Goal: Information Seeking & Learning: Learn about a topic

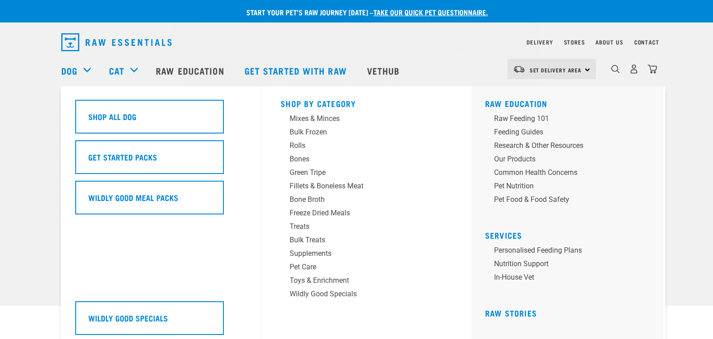
click at [88, 72] on div "Dog" at bounding box center [80, 71] width 39 height 36
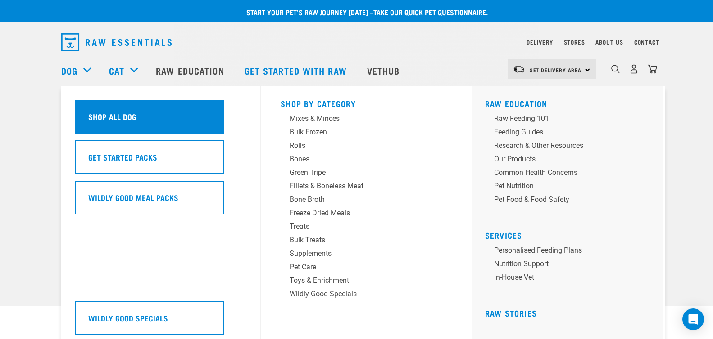
click at [113, 121] on h5 "Shop All Dog" at bounding box center [112, 117] width 48 height 12
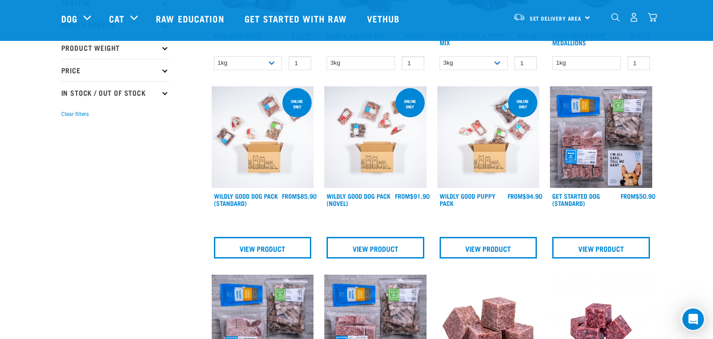
scroll to position [225, 0]
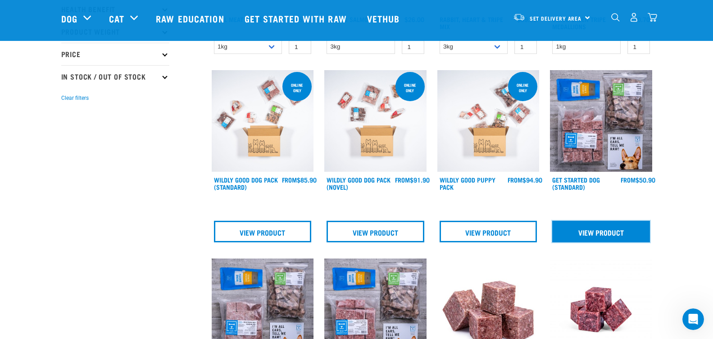
click at [612, 227] on link "View Product" at bounding box center [601, 232] width 98 height 22
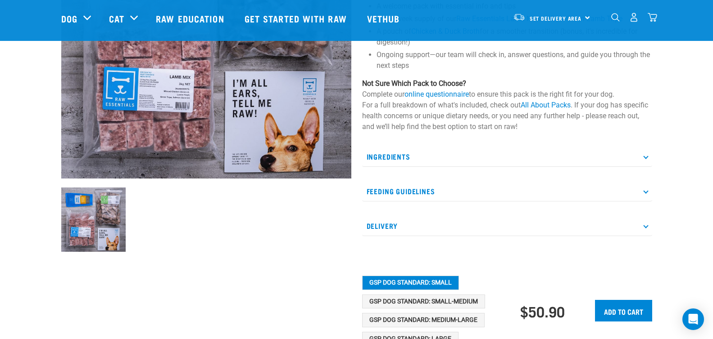
scroll to position [180, 0]
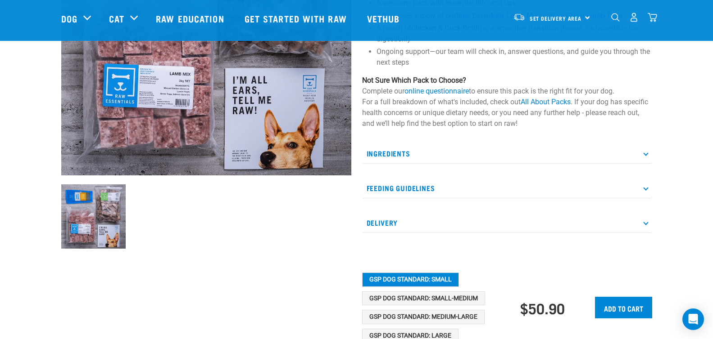
click at [564, 181] on p "Feeding Guidelines" at bounding box center [507, 188] width 290 height 20
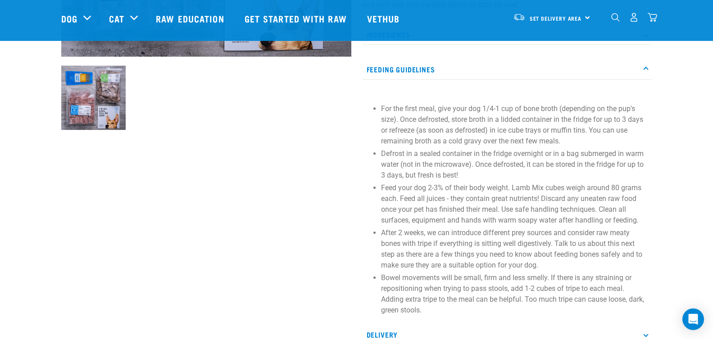
scroll to position [315, 0]
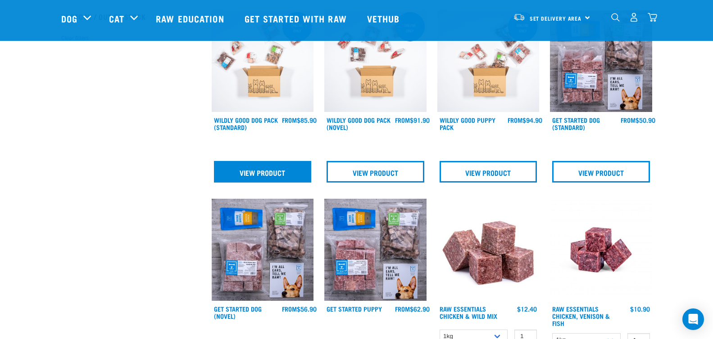
scroll to position [284, 0]
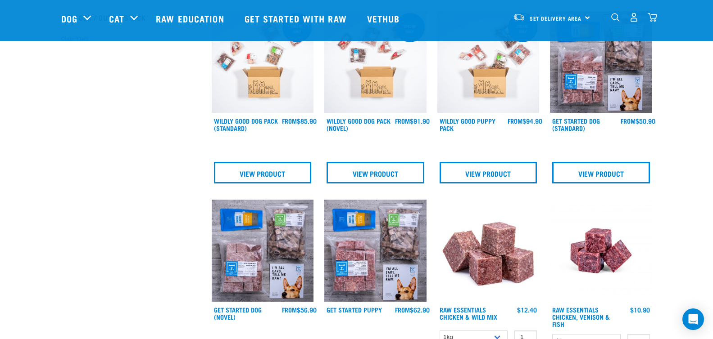
click at [278, 110] on img at bounding box center [263, 62] width 102 height 102
click at [265, 128] on h4 "Wildly Good Dog Pack (Standard)" at bounding box center [248, 126] width 68 height 18
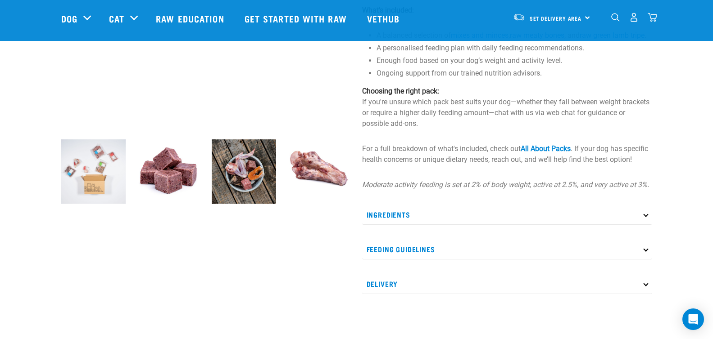
scroll to position [270, 0]
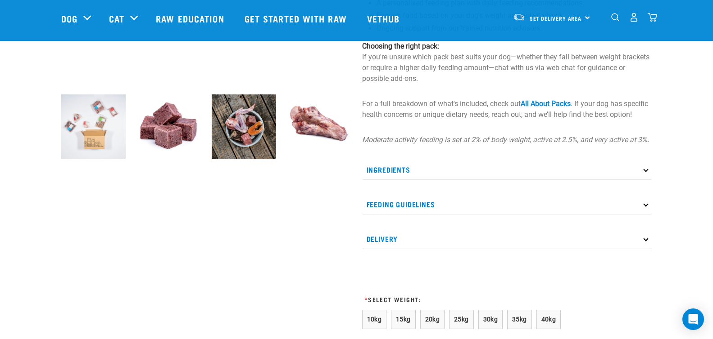
click at [638, 171] on p "Ingredients" at bounding box center [507, 170] width 290 height 20
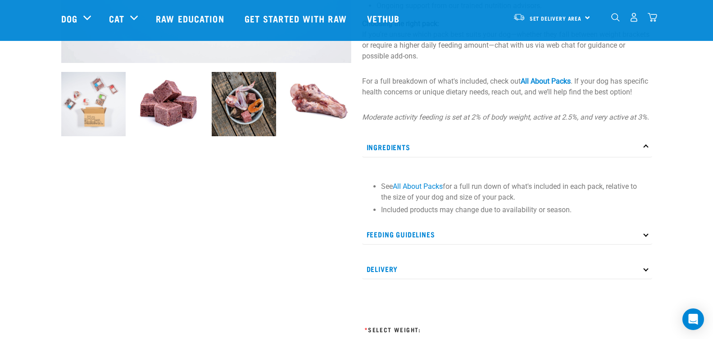
scroll to position [315, 0]
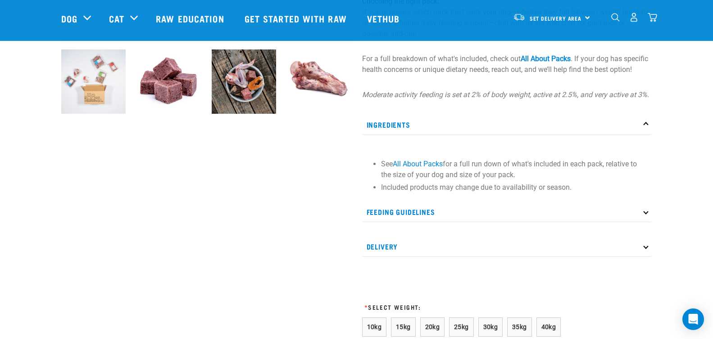
click at [640, 222] on p "Feeding Guidelines" at bounding box center [507, 212] width 290 height 20
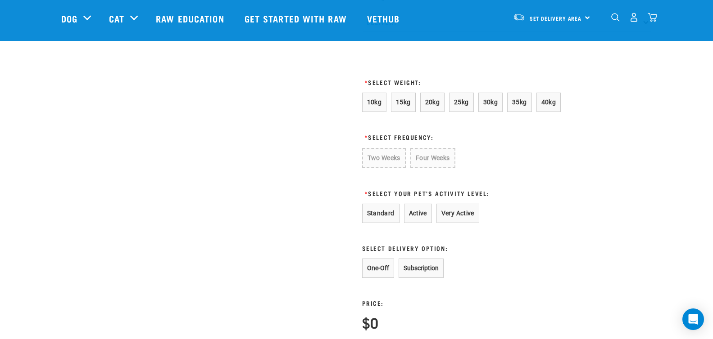
scroll to position [765, 0]
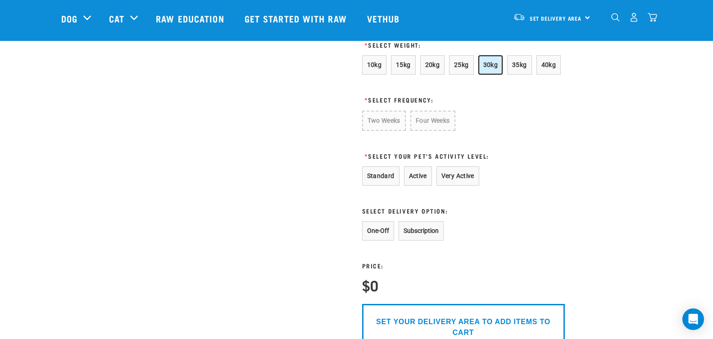
click at [488, 68] on span "30kg" at bounding box center [490, 64] width 15 height 7
click at [396, 130] on button "Two Weeks" at bounding box center [383, 120] width 43 height 19
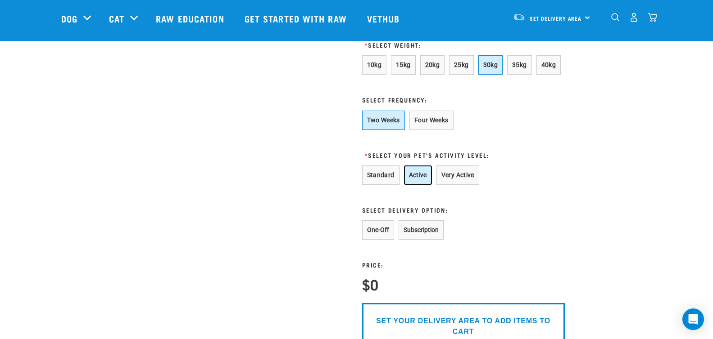
click at [424, 185] on button "Active" at bounding box center [418, 175] width 28 height 19
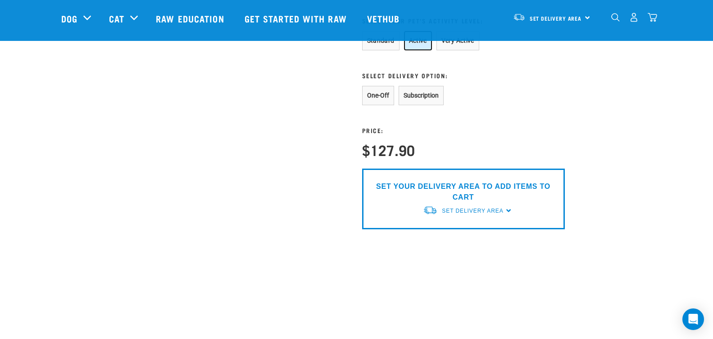
scroll to position [900, 0]
click at [403, 104] on button "Subscription" at bounding box center [420, 95] width 45 height 19
click at [383, 99] on button "One-Off" at bounding box center [378, 95] width 32 height 19
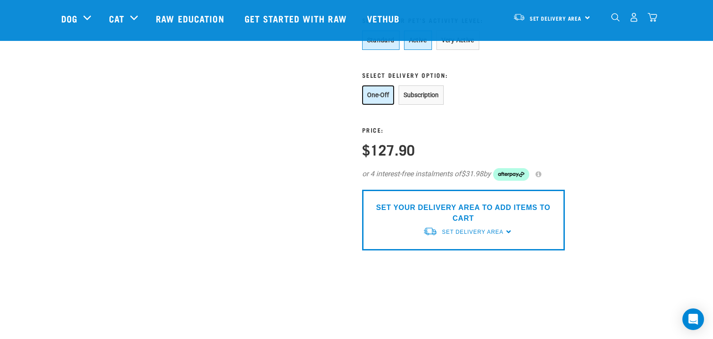
scroll to position [810, 0]
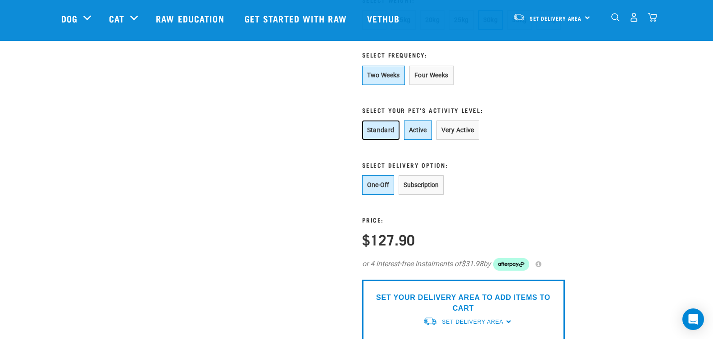
click at [388, 140] on button "Standard" at bounding box center [380, 130] width 37 height 19
click at [408, 140] on button "Active" at bounding box center [418, 130] width 28 height 19
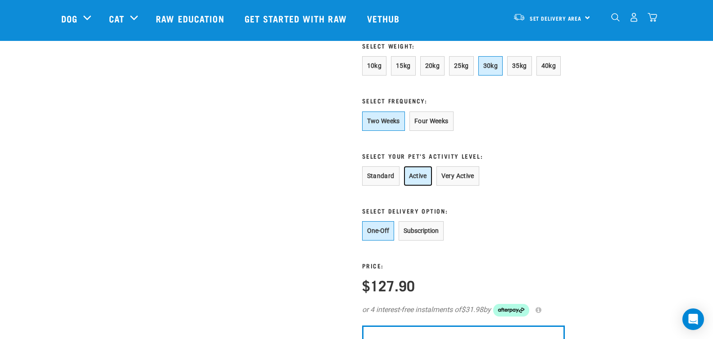
scroll to position [765, 0]
click at [438, 128] on button "Four Weeks" at bounding box center [431, 120] width 44 height 19
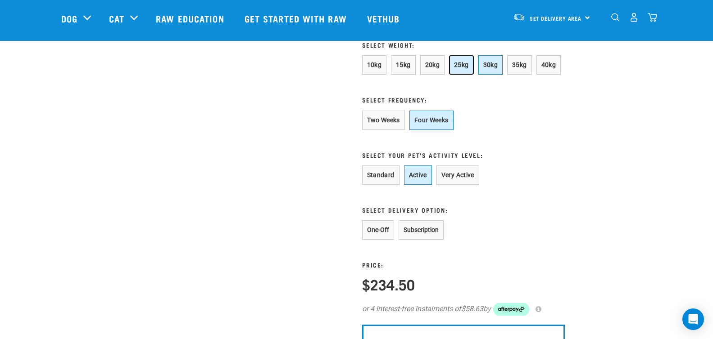
click at [472, 75] on button "25kg" at bounding box center [461, 64] width 25 height 19
click at [382, 75] on button "10kg" at bounding box center [374, 64] width 25 height 19
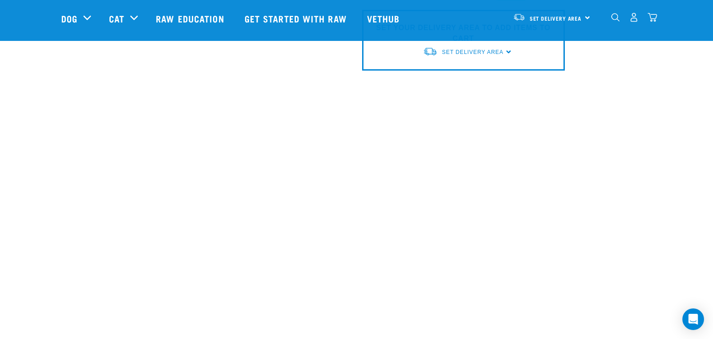
scroll to position [1170, 0]
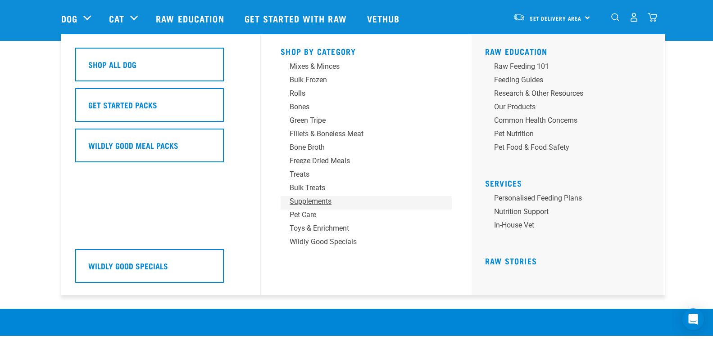
click at [319, 200] on div "Supplements" at bounding box center [359, 201] width 140 height 11
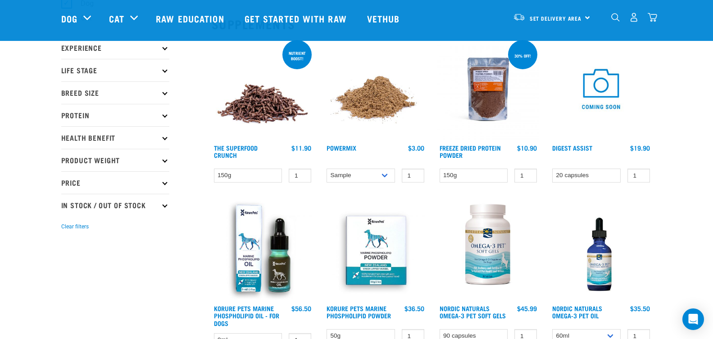
scroll to position [45, 0]
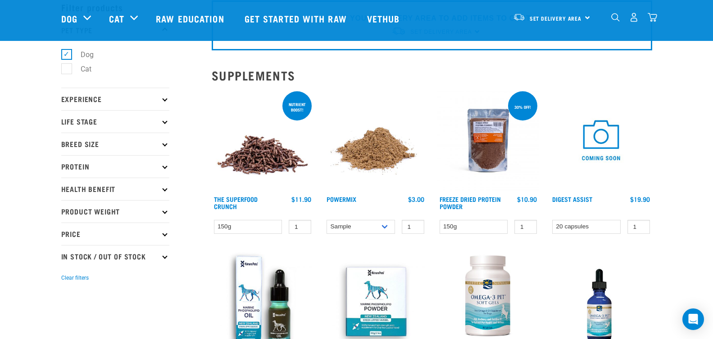
click at [161, 192] on p "Health Benefit" at bounding box center [115, 189] width 108 height 23
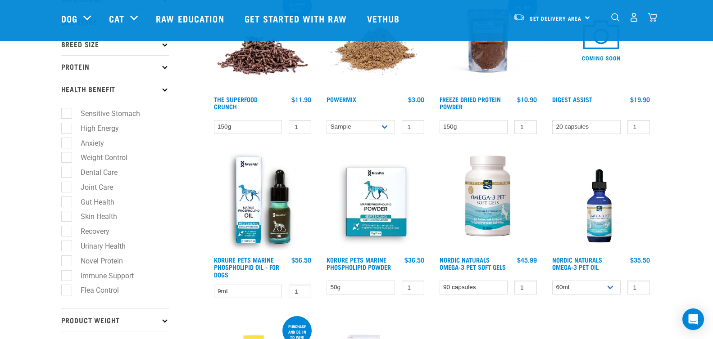
scroll to position [180, 0]
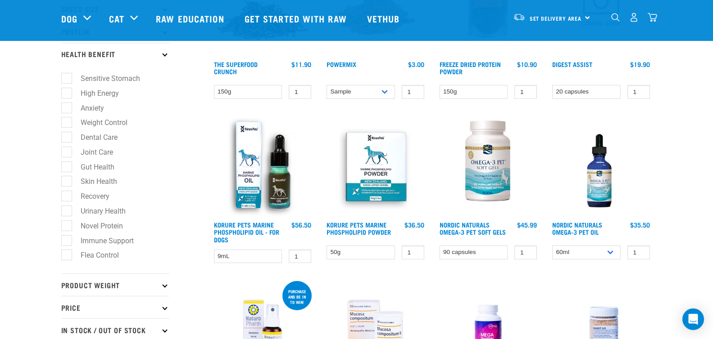
click at [68, 152] on label "Joint Care" at bounding box center [91, 152] width 50 height 11
click at [67, 152] on input "Joint Care" at bounding box center [64, 151] width 6 height 6
checkbox input "true"
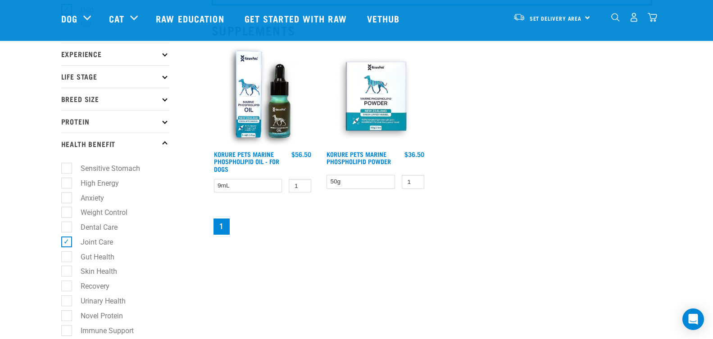
scroll to position [45, 0]
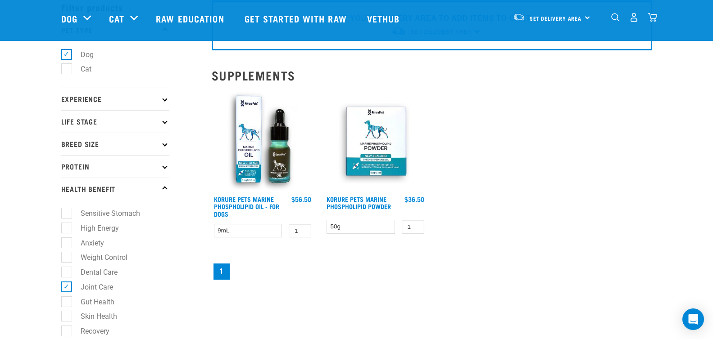
click at [68, 262] on label "Weight Control" at bounding box center [98, 257] width 65 height 11
click at [67, 259] on input "Weight Control" at bounding box center [64, 256] width 6 height 6
checkbox input "true"
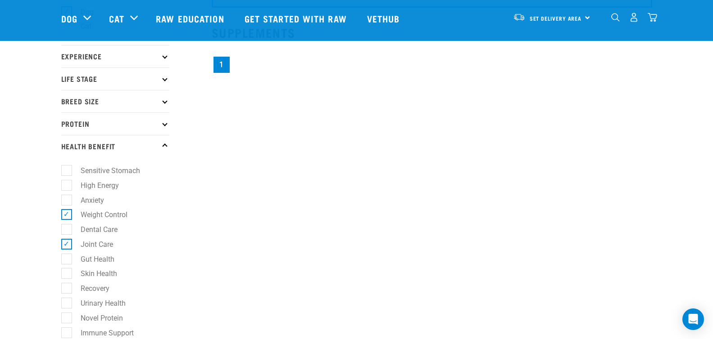
scroll to position [90, 0]
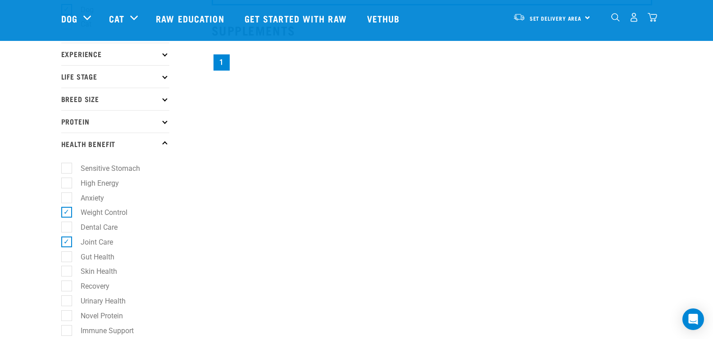
click at [67, 240] on label "Joint Care" at bounding box center [91, 242] width 50 height 11
click at [67, 240] on input "Joint Care" at bounding box center [64, 241] width 6 height 6
checkbox input "false"
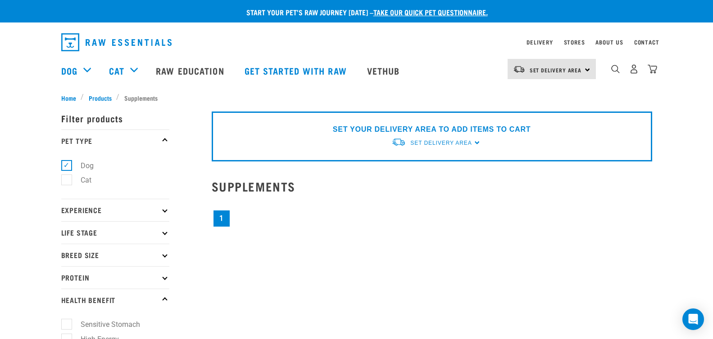
click at [226, 223] on link "1" at bounding box center [221, 219] width 16 height 16
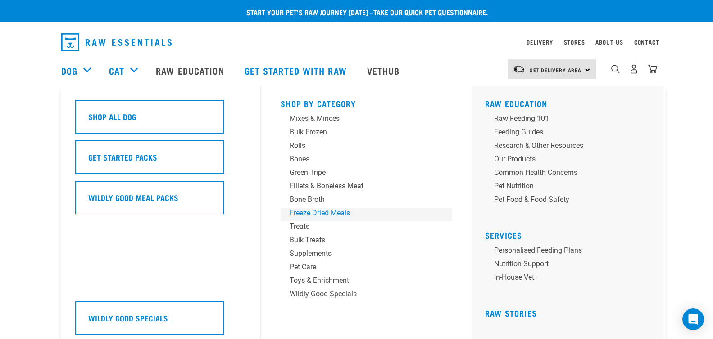
click at [336, 211] on div "Freeze Dried Meals" at bounding box center [359, 213] width 140 height 11
click at [321, 150] on div "Rolls" at bounding box center [359, 145] width 140 height 11
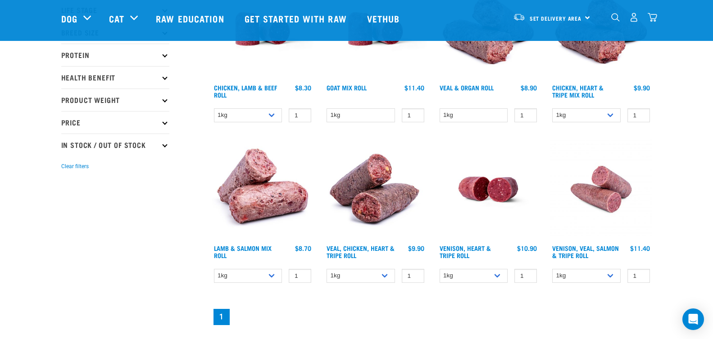
scroll to position [135, 0]
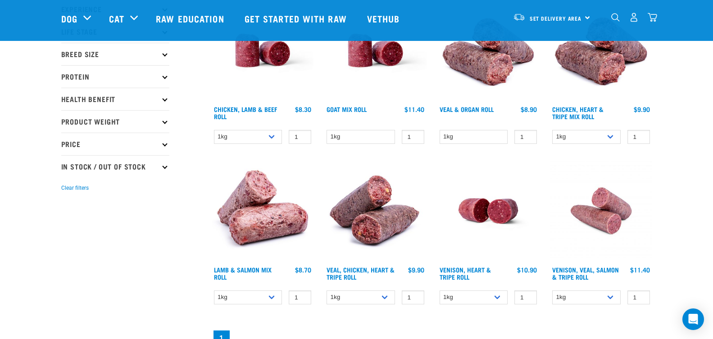
click at [283, 197] on img at bounding box center [263, 211] width 102 height 102
click at [260, 190] on img at bounding box center [263, 211] width 102 height 102
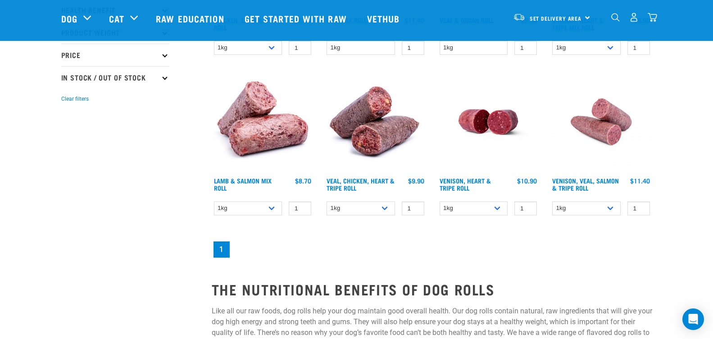
scroll to position [225, 0]
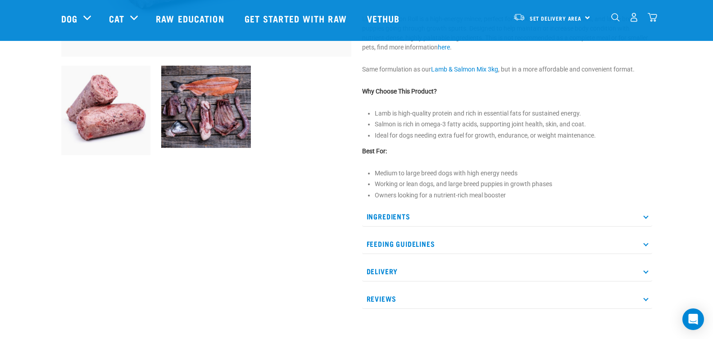
scroll to position [315, 0]
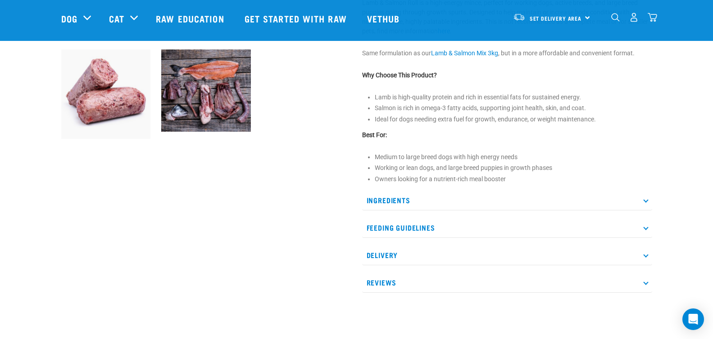
click at [547, 196] on p "Ingredients" at bounding box center [507, 200] width 290 height 20
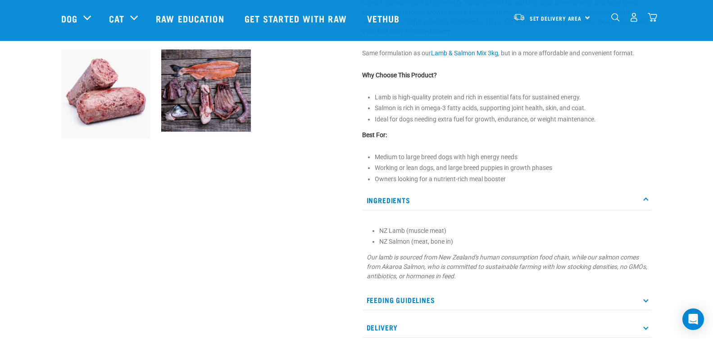
click at [547, 196] on p "Ingredients" at bounding box center [507, 200] width 290 height 20
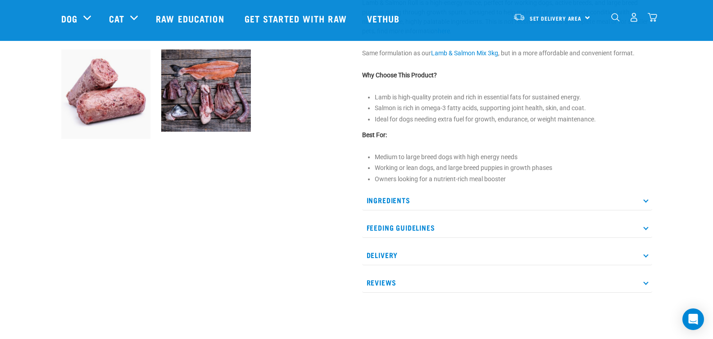
click at [549, 229] on p "Feeding Guidelines" at bounding box center [507, 228] width 290 height 20
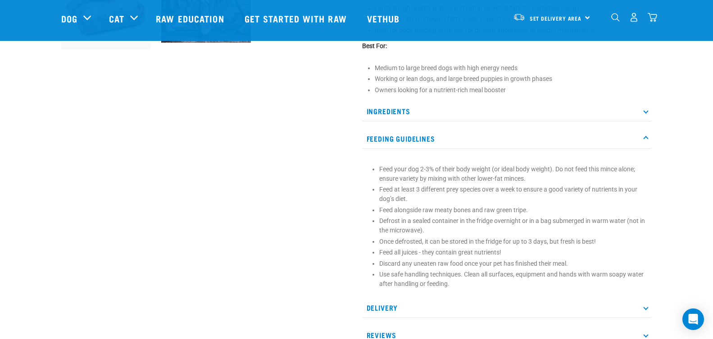
scroll to position [405, 0]
